Goal: Navigation & Orientation: Find specific page/section

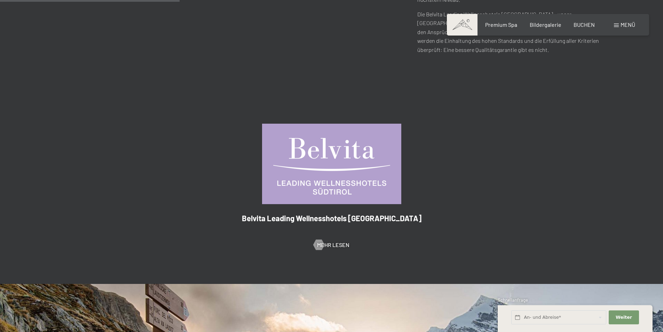
scroll to position [313, 0]
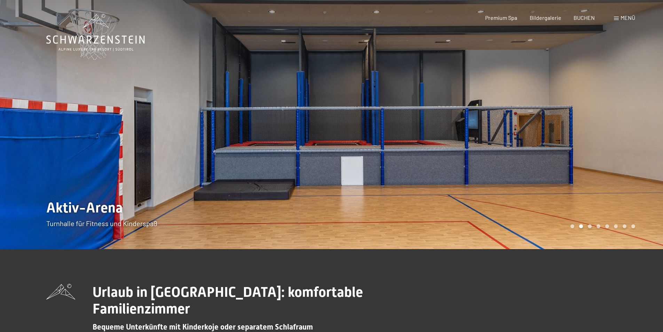
click at [623, 19] on span "Menü" at bounding box center [627, 17] width 15 height 7
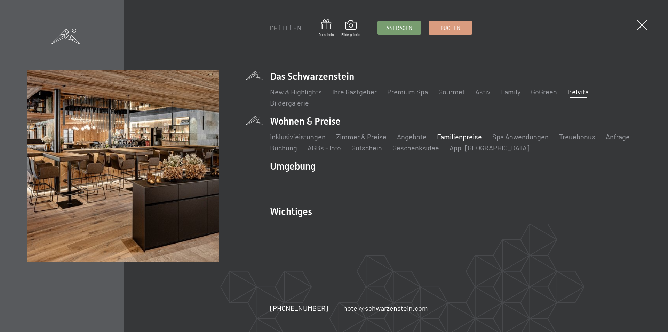
click at [578, 93] on link "Belvita" at bounding box center [578, 91] width 21 height 8
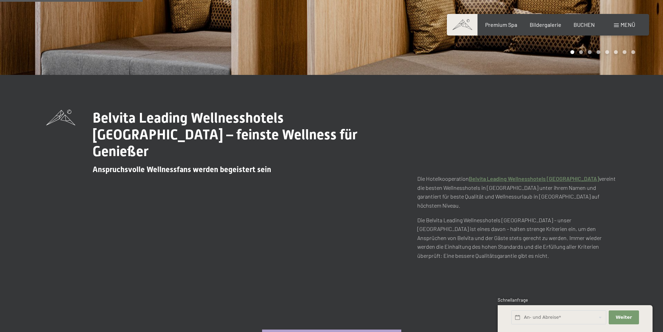
scroll to position [348, 0]
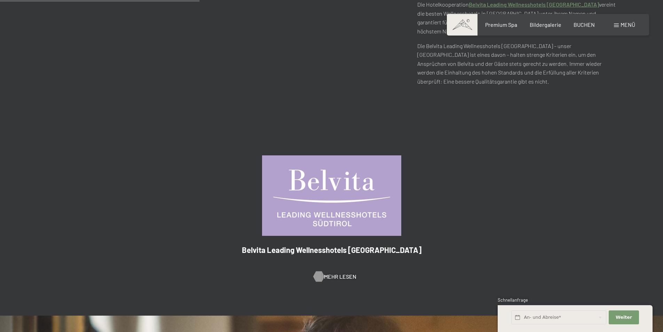
click at [332, 272] on span "Mehr Lesen" at bounding box center [340, 276] width 32 height 8
